Goal: Information Seeking & Learning: Learn about a topic

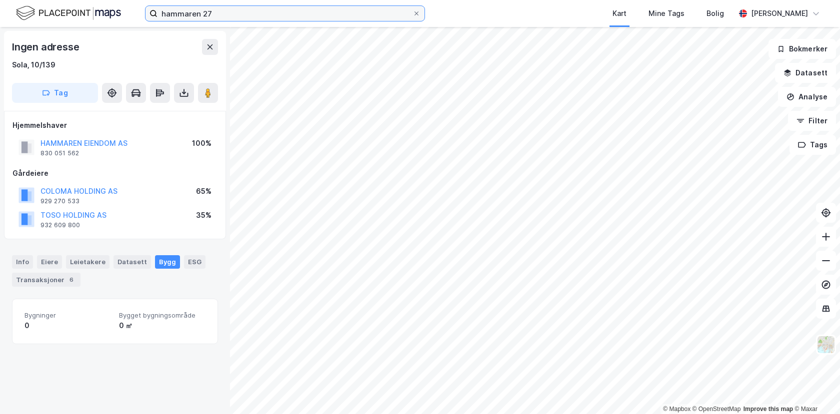
click at [220, 11] on input "hammaren 27" at bounding box center [284, 13] width 255 height 15
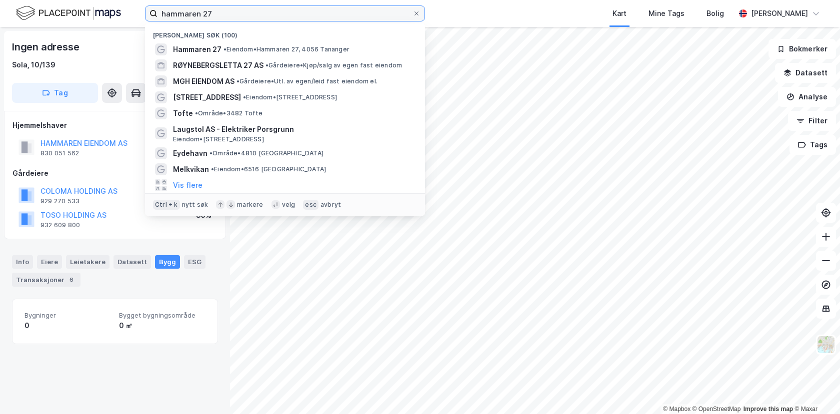
click at [222, 14] on input "hammaren 27" at bounding box center [284, 13] width 255 height 15
click at [222, 13] on input "hammaren 27" at bounding box center [284, 13] width 255 height 15
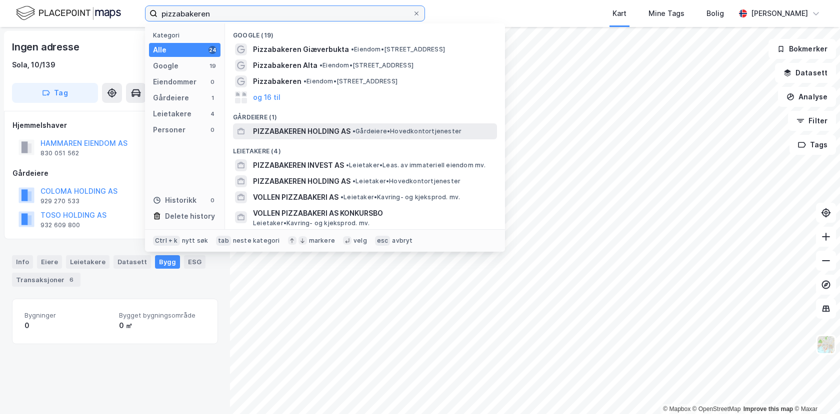
type input "pizzabakeren"
click at [280, 127] on span "PIZZABAKEREN HOLDING AS" at bounding box center [301, 131] width 97 height 12
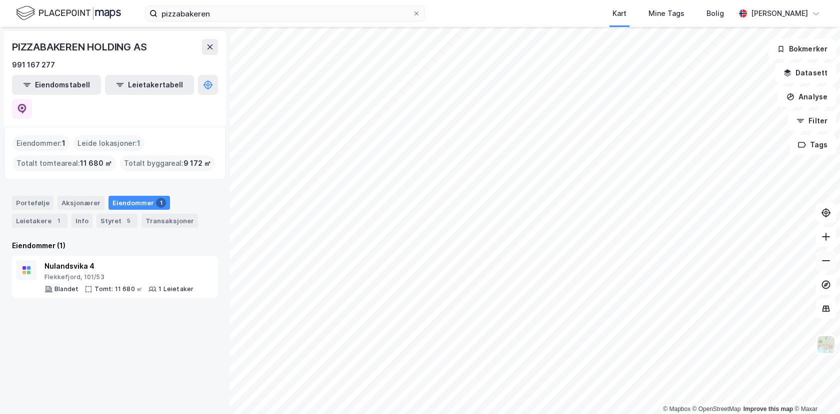
click at [821, 266] on button at bounding box center [826, 261] width 20 height 20
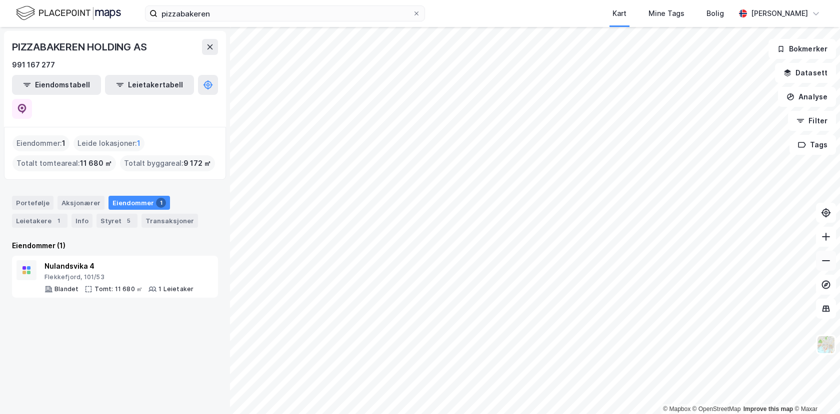
click at [821, 266] on button at bounding box center [826, 261] width 20 height 20
click at [830, 237] on icon at bounding box center [826, 237] width 10 height 10
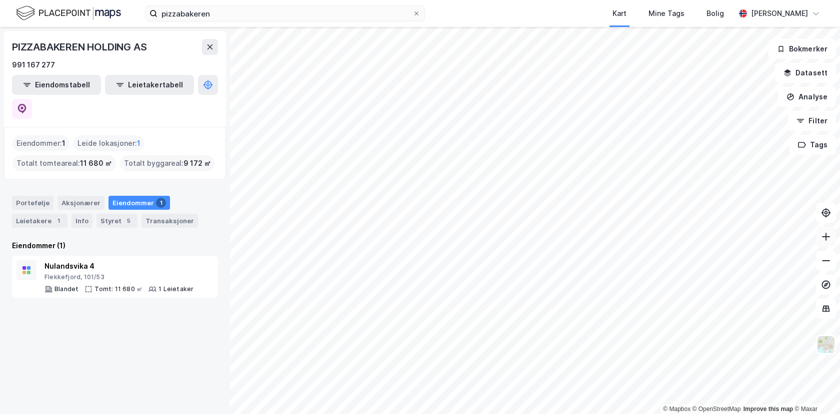
click at [830, 237] on icon at bounding box center [826, 237] width 10 height 10
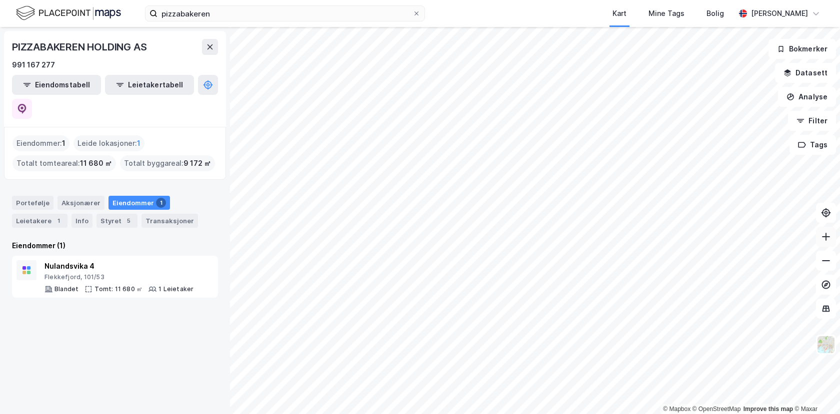
click at [830, 237] on icon at bounding box center [826, 237] width 10 height 10
click at [828, 346] on img at bounding box center [825, 344] width 19 height 19
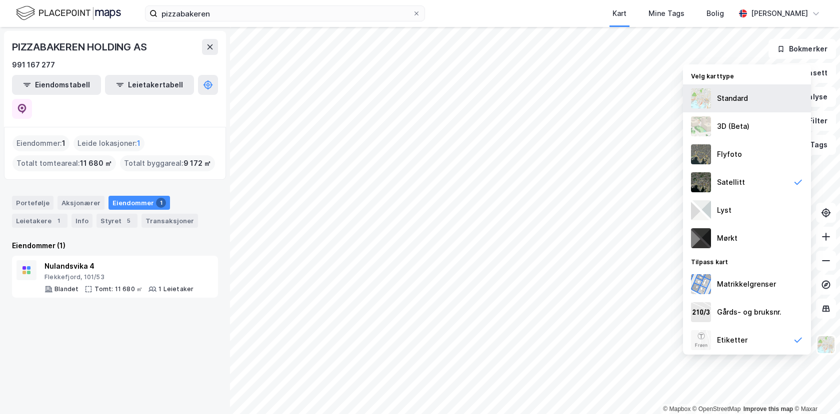
click at [732, 103] on div "Standard" at bounding box center [732, 98] width 31 height 12
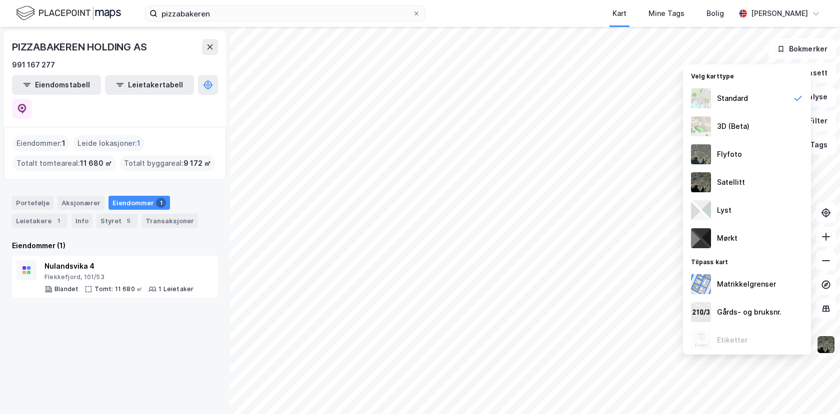
click at [110, 48] on div "PIZZABAKEREN HOLDING AS" at bounding box center [80, 47] width 136 height 16
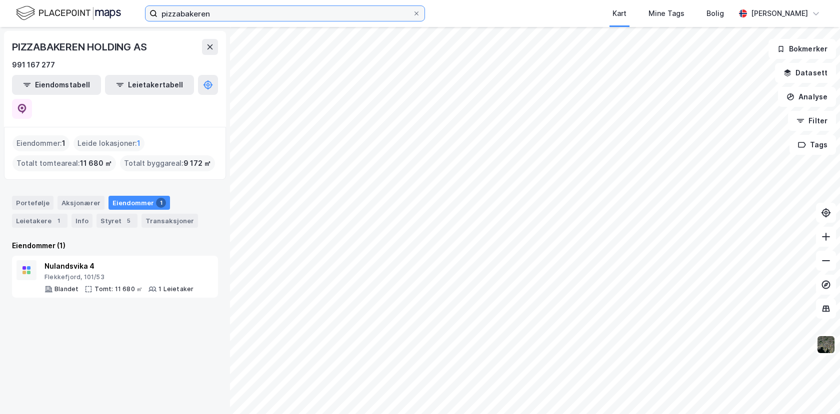
click at [210, 20] on input "pizzabakeren" at bounding box center [284, 13] width 255 height 15
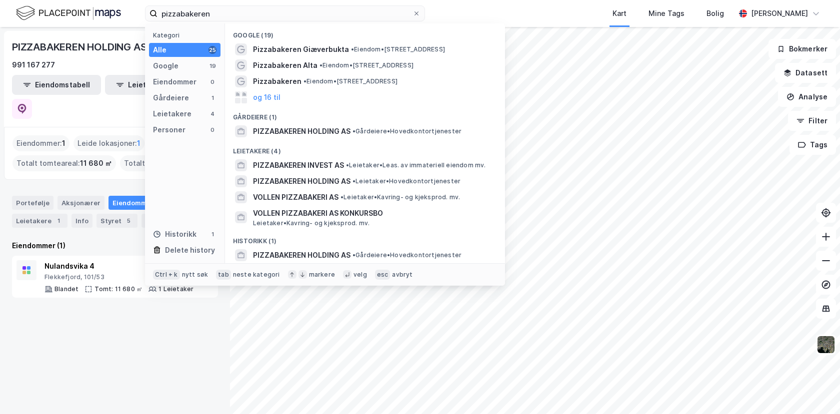
click at [109, 46] on div "PIZZABAKEREN HOLDING AS" at bounding box center [80, 47] width 136 height 16
click at [215, 17] on input "pizzabakeren" at bounding box center [284, 13] width 255 height 15
click at [313, 181] on span "PIZZABAKEREN HOLDING AS" at bounding box center [301, 181] width 97 height 12
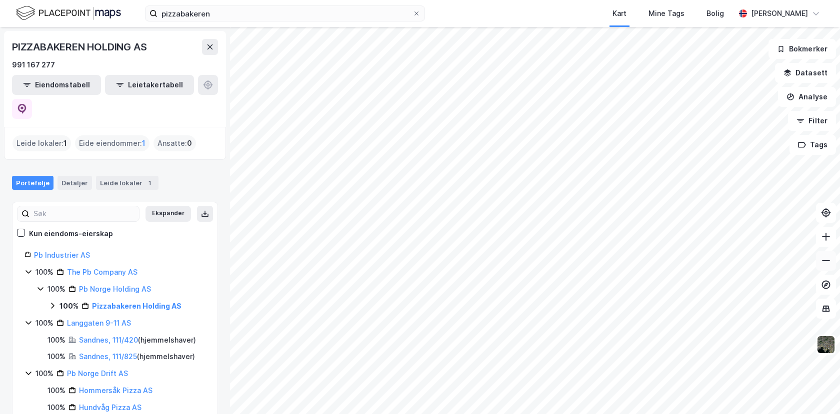
click at [825, 262] on icon at bounding box center [826, 261] width 10 height 10
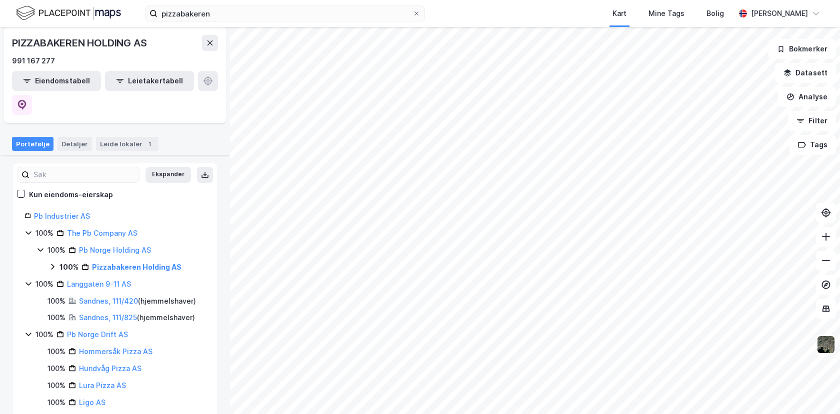
scroll to position [50, 0]
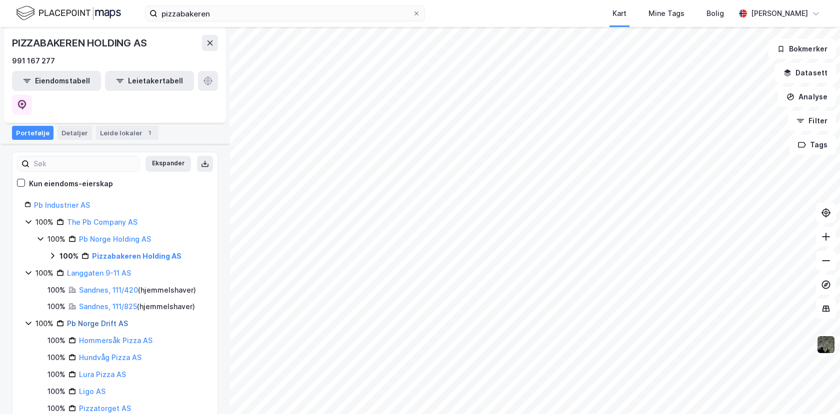
click at [87, 319] on link "Pb Norge Drift AS" at bounding box center [97, 323] width 61 height 8
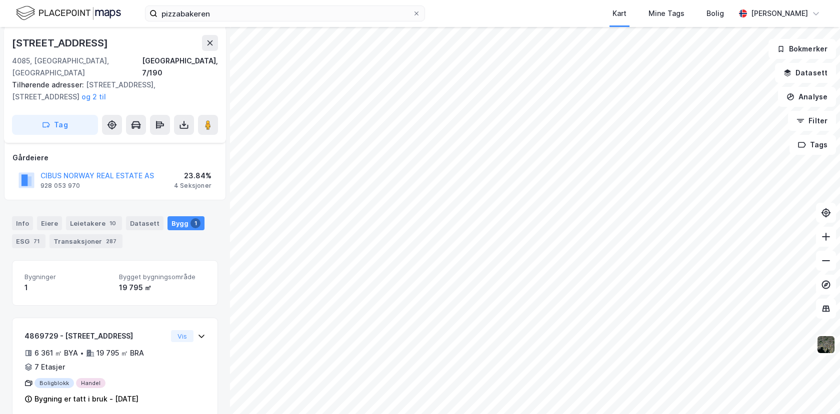
scroll to position [166, 0]
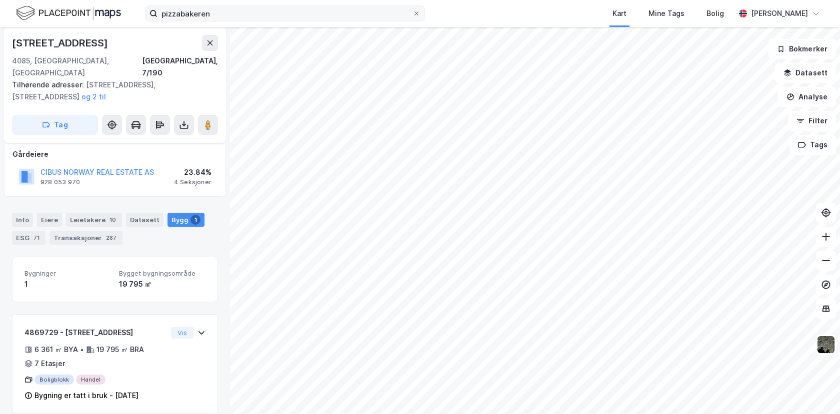
click at [218, 21] on label "pizzabakeren" at bounding box center [285, 13] width 280 height 16
click at [218, 21] on input "pizzabakeren" at bounding box center [284, 13] width 255 height 15
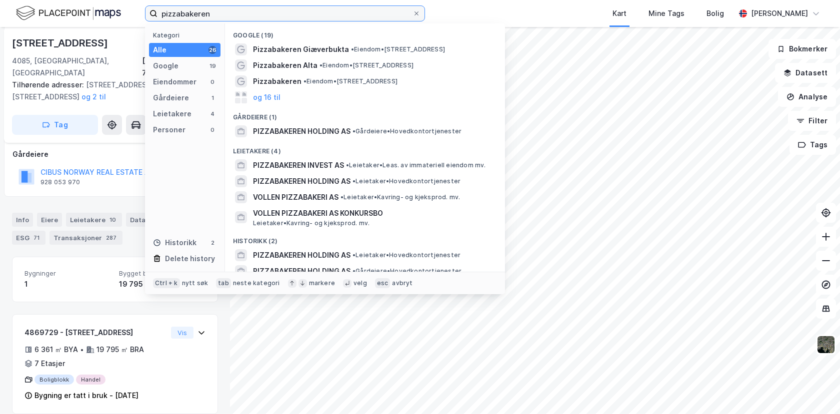
click at [219, 18] on input "pizzabakeren" at bounding box center [284, 13] width 255 height 15
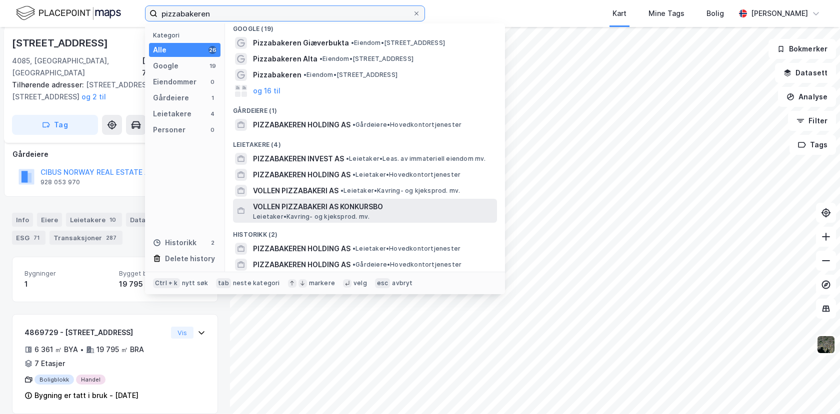
scroll to position [7, 0]
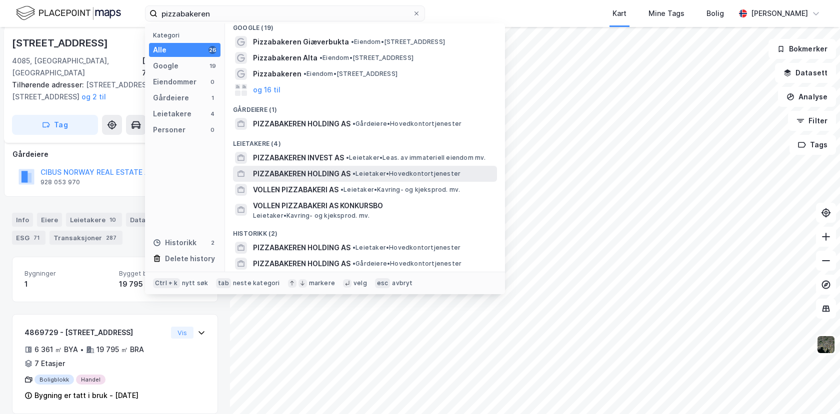
click at [281, 171] on span "PIZZABAKEREN HOLDING AS" at bounding box center [301, 174] width 97 height 12
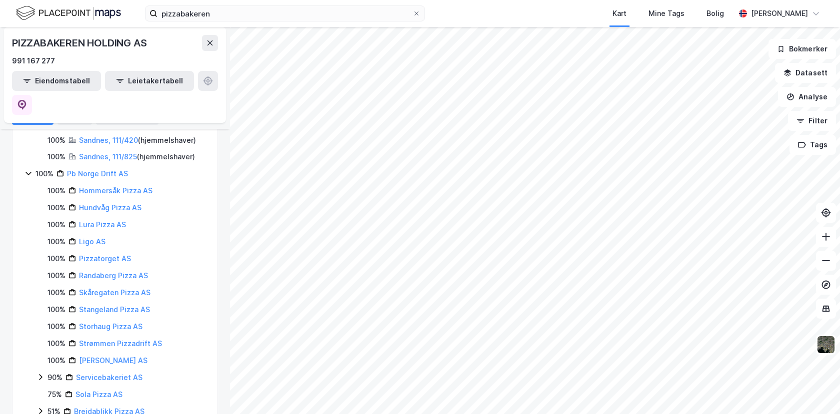
scroll to position [550, 0]
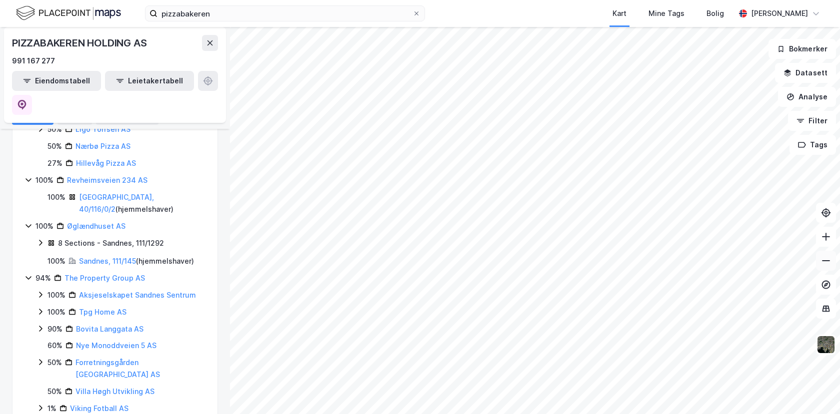
click at [821, 262] on icon at bounding box center [826, 261] width 10 height 10
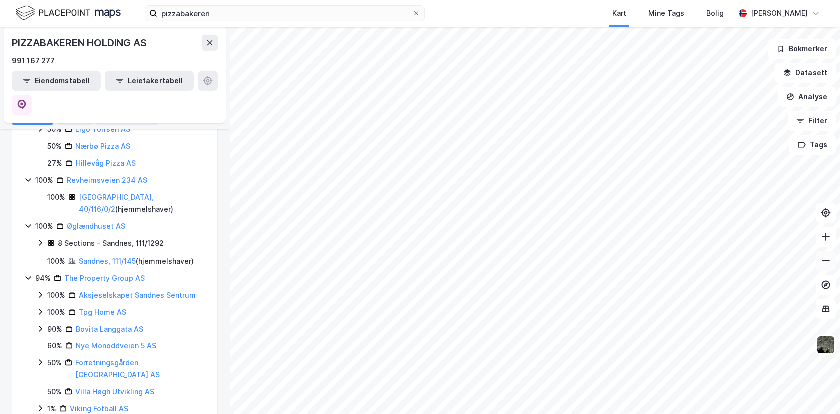
click at [821, 262] on icon at bounding box center [826, 261] width 10 height 10
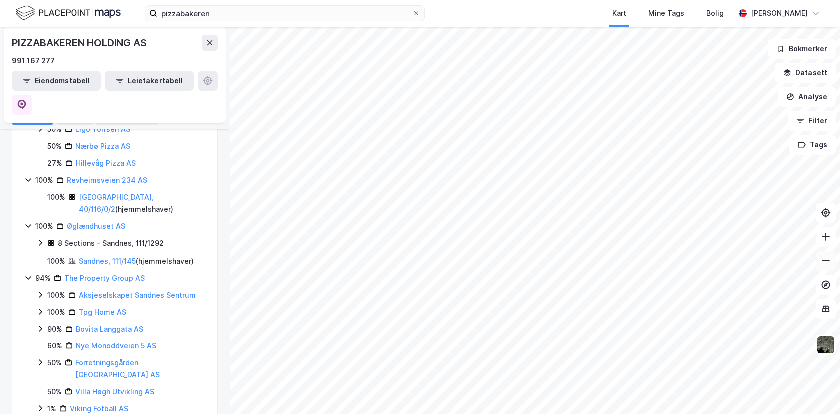
click at [821, 262] on icon at bounding box center [826, 261] width 10 height 10
click at [824, 261] on icon at bounding box center [826, 260] width 8 height 1
